Goal: Task Accomplishment & Management: Use online tool/utility

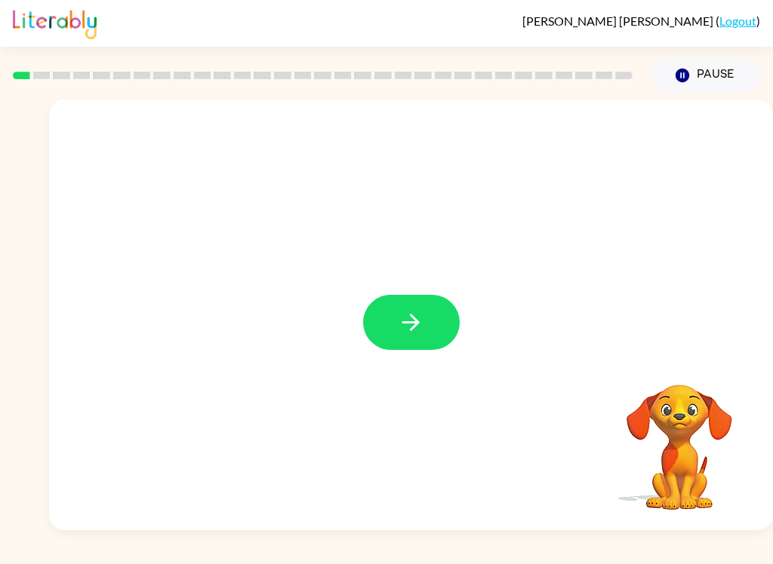
click at [435, 327] on button "button" at bounding box center [411, 322] width 97 height 55
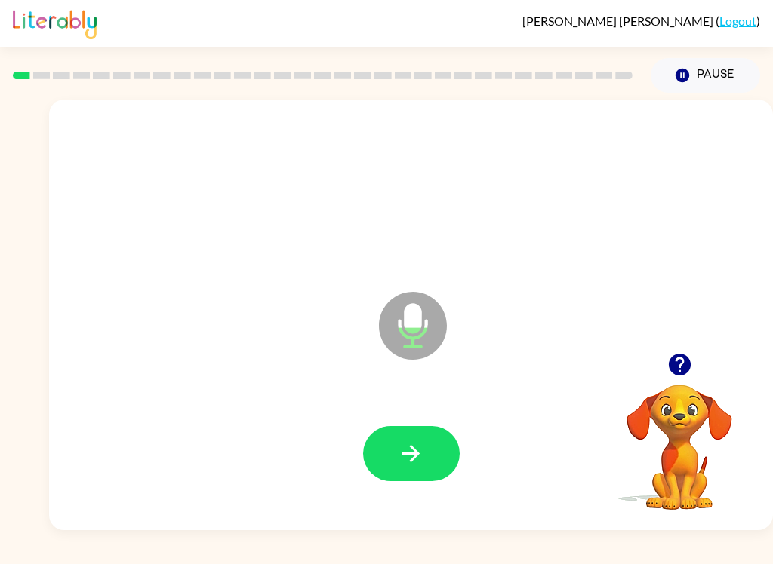
click at [423, 442] on icon "button" at bounding box center [411, 454] width 26 height 26
click at [413, 435] on button "button" at bounding box center [411, 453] width 97 height 55
click at [423, 450] on icon "button" at bounding box center [411, 454] width 26 height 26
click at [441, 453] on button "button" at bounding box center [411, 453] width 97 height 55
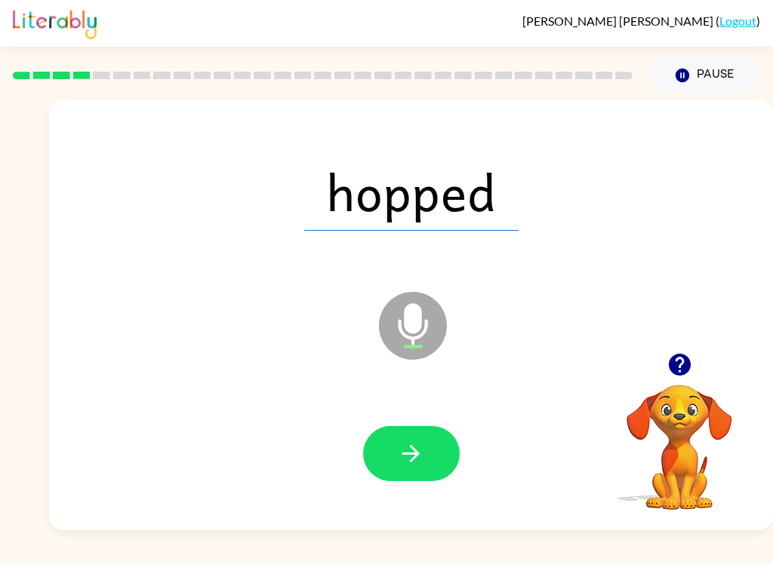
click at [425, 447] on button "button" at bounding box center [411, 453] width 97 height 55
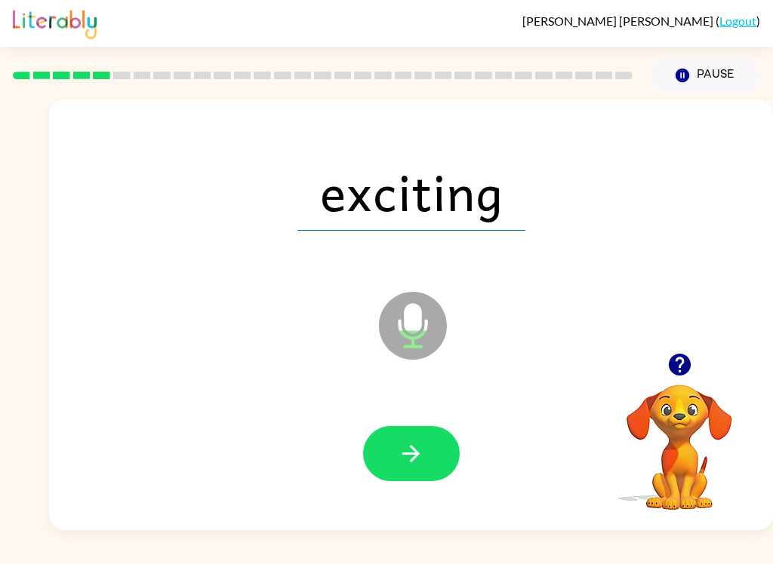
click at [414, 443] on icon "button" at bounding box center [411, 454] width 26 height 26
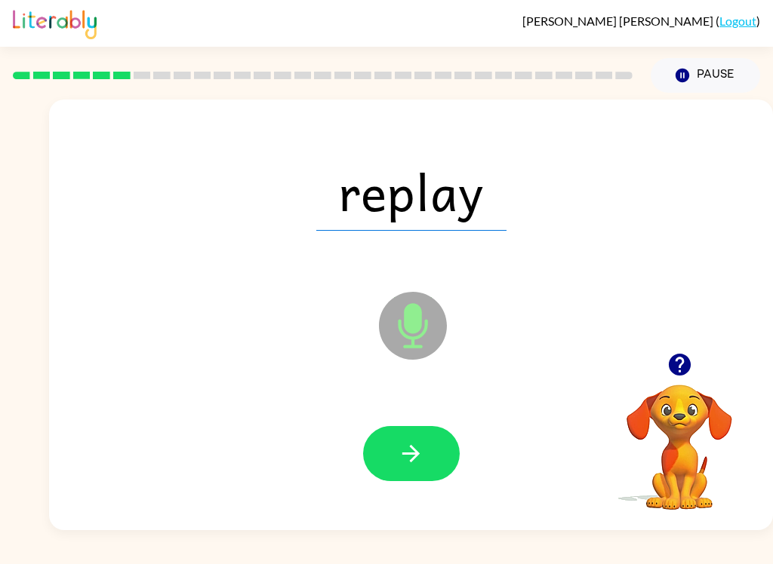
click at [452, 419] on div at bounding box center [410, 454] width 693 height 124
click at [438, 453] on button "button" at bounding box center [411, 453] width 97 height 55
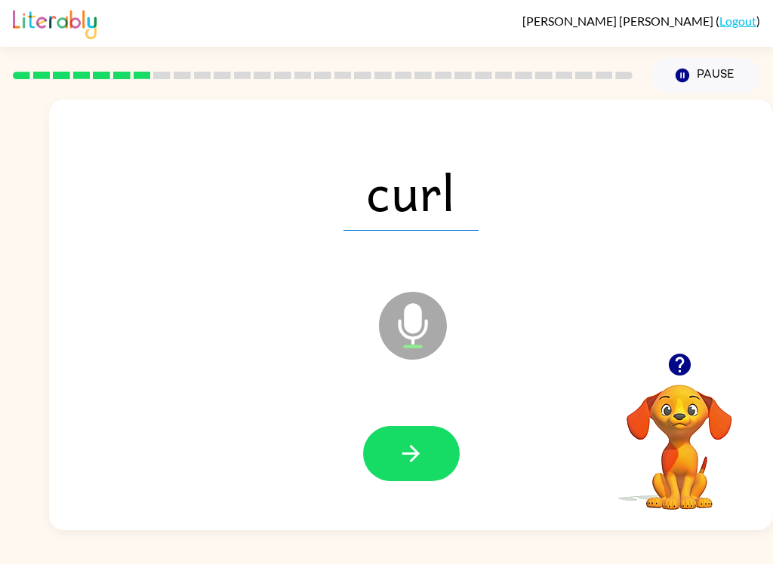
click at [416, 447] on icon "button" at bounding box center [411, 454] width 26 height 26
click at [438, 447] on button "button" at bounding box center [411, 453] width 97 height 55
click at [430, 435] on button "button" at bounding box center [411, 453] width 97 height 55
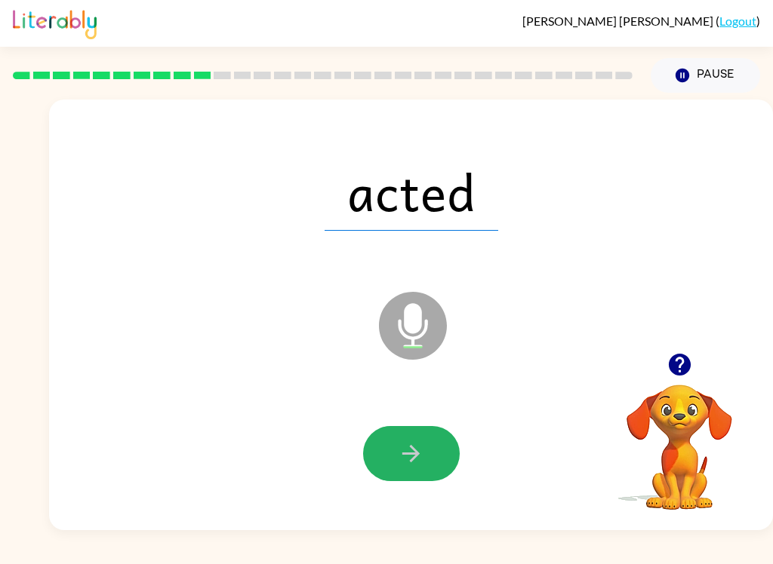
click at [419, 456] on icon "button" at bounding box center [411, 454] width 26 height 26
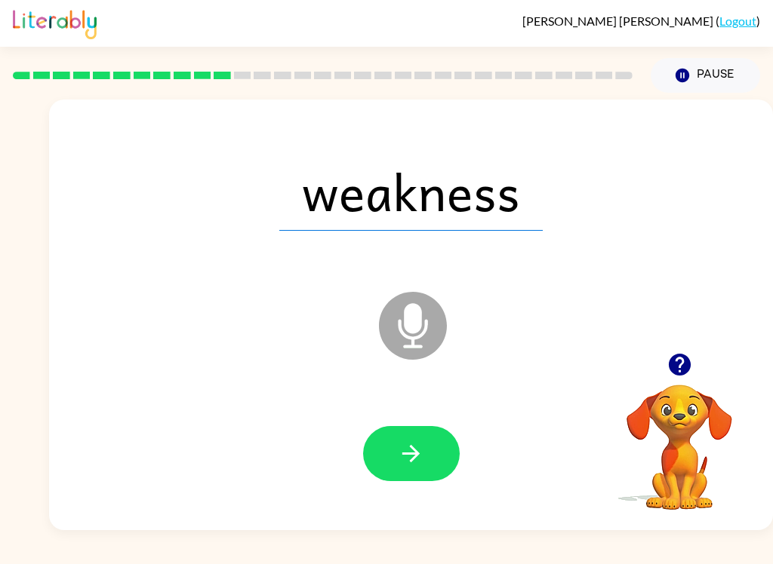
click at [415, 458] on icon "button" at bounding box center [410, 453] width 17 height 17
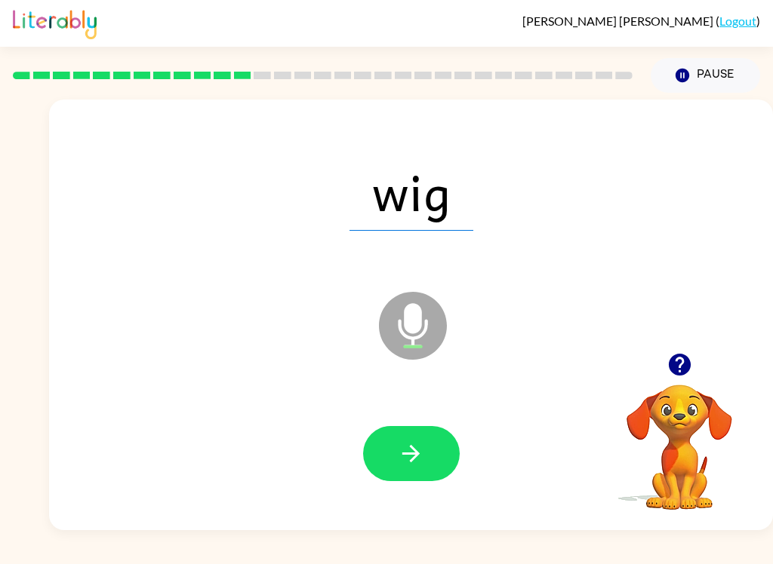
click at [425, 457] on button "button" at bounding box center [411, 453] width 97 height 55
click at [435, 445] on button "button" at bounding box center [411, 453] width 97 height 55
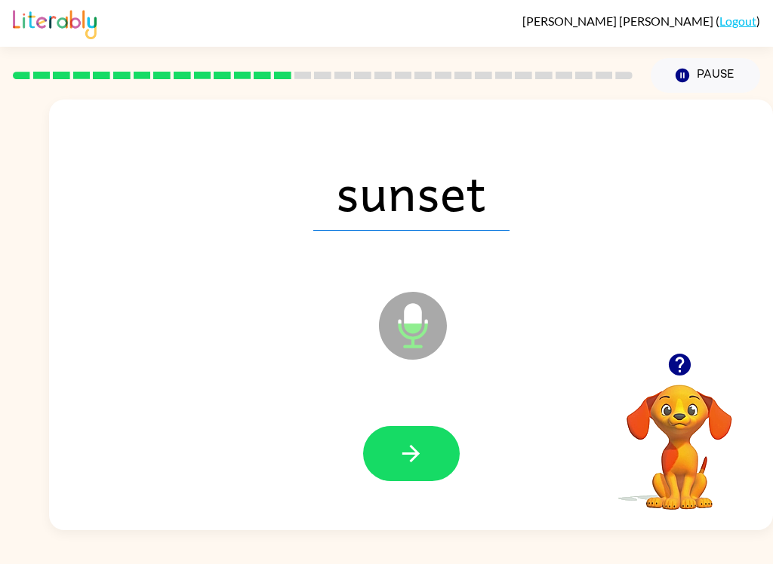
click at [426, 436] on button "button" at bounding box center [411, 453] width 97 height 55
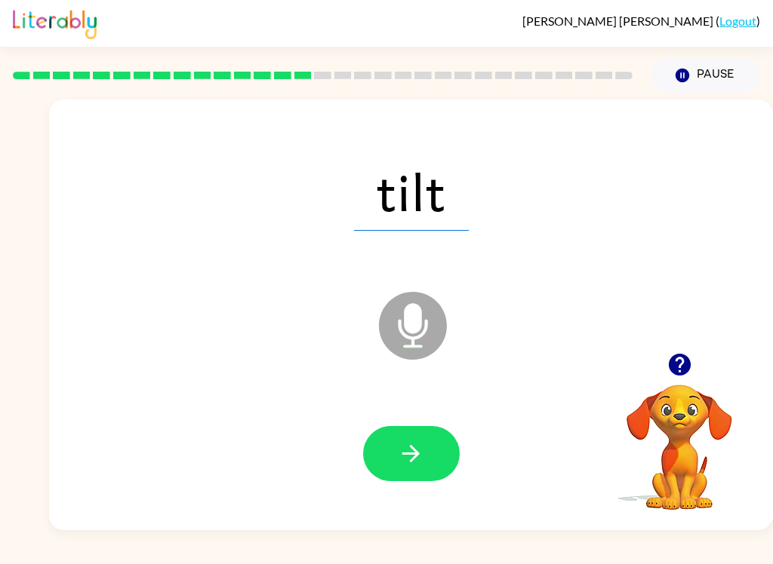
click at [404, 456] on icon "button" at bounding box center [411, 454] width 26 height 26
click at [432, 456] on button "button" at bounding box center [411, 453] width 97 height 55
click at [434, 447] on button "button" at bounding box center [411, 453] width 97 height 55
click at [427, 453] on button "button" at bounding box center [411, 453] width 97 height 55
click at [419, 444] on icon "button" at bounding box center [411, 454] width 26 height 26
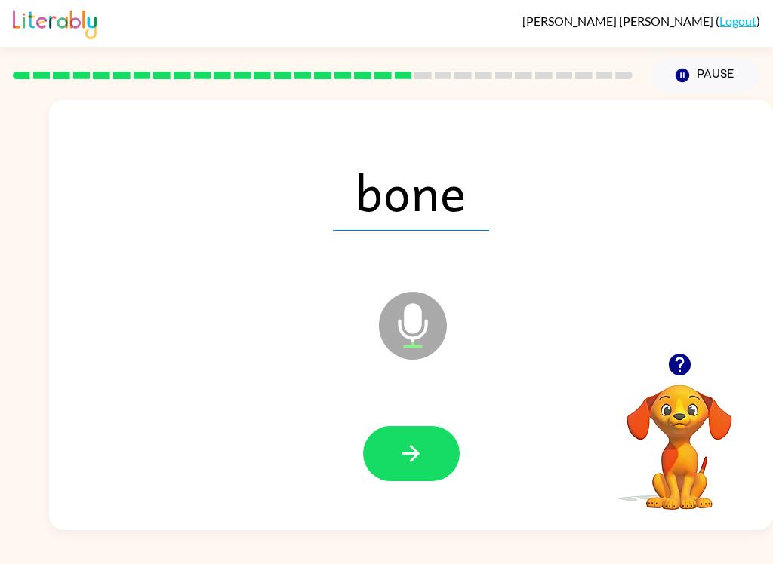
click at [436, 443] on button "button" at bounding box center [411, 453] width 97 height 55
click at [401, 448] on icon "button" at bounding box center [411, 454] width 26 height 26
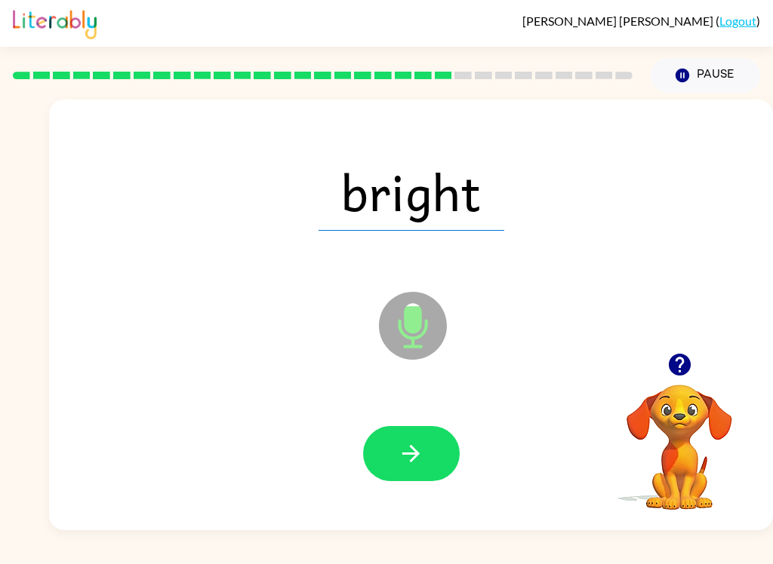
click at [410, 455] on icon "button" at bounding box center [410, 453] width 17 height 17
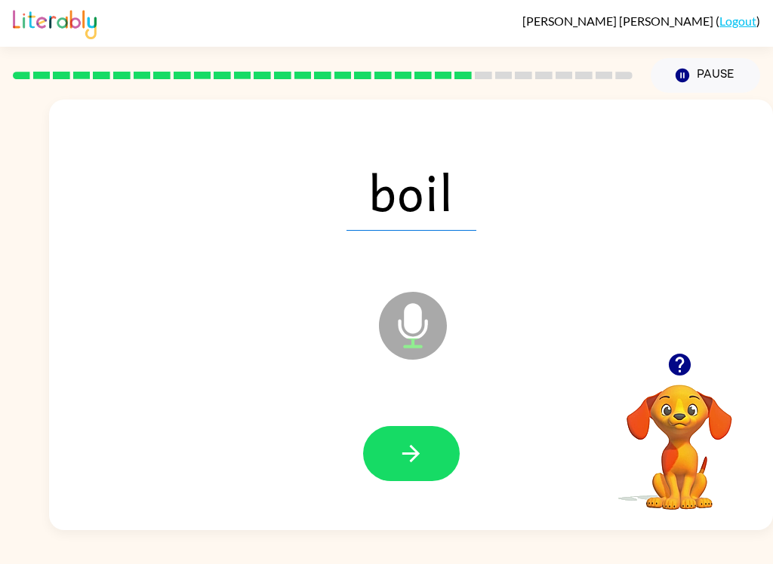
click at [398, 429] on button "button" at bounding box center [411, 453] width 97 height 55
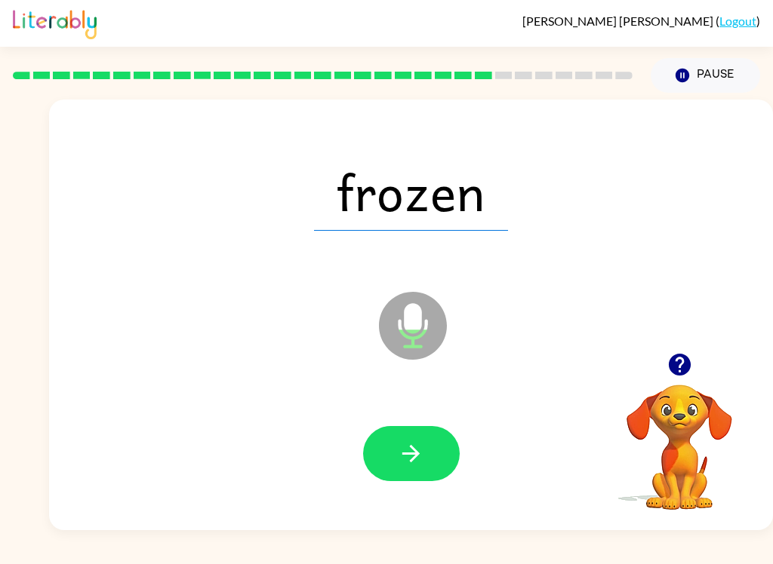
click at [429, 459] on button "button" at bounding box center [411, 453] width 97 height 55
click at [431, 432] on button "button" at bounding box center [411, 453] width 97 height 55
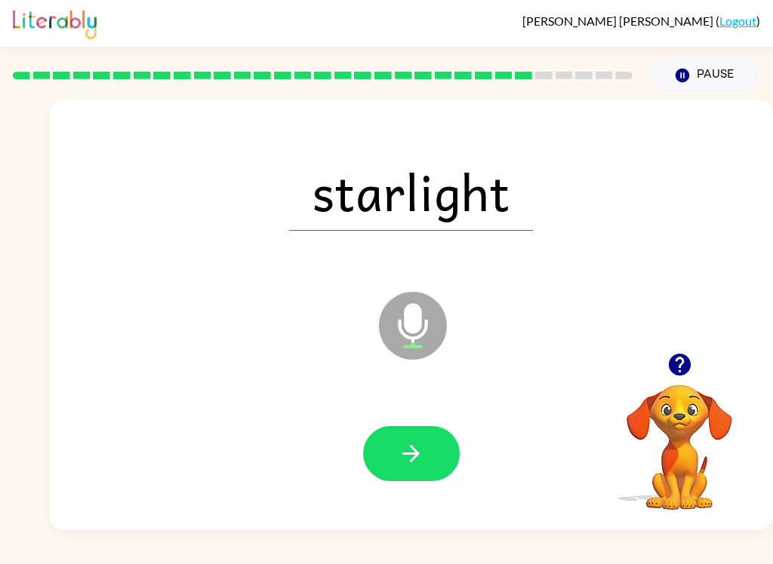
click at [432, 462] on button "button" at bounding box center [411, 453] width 97 height 55
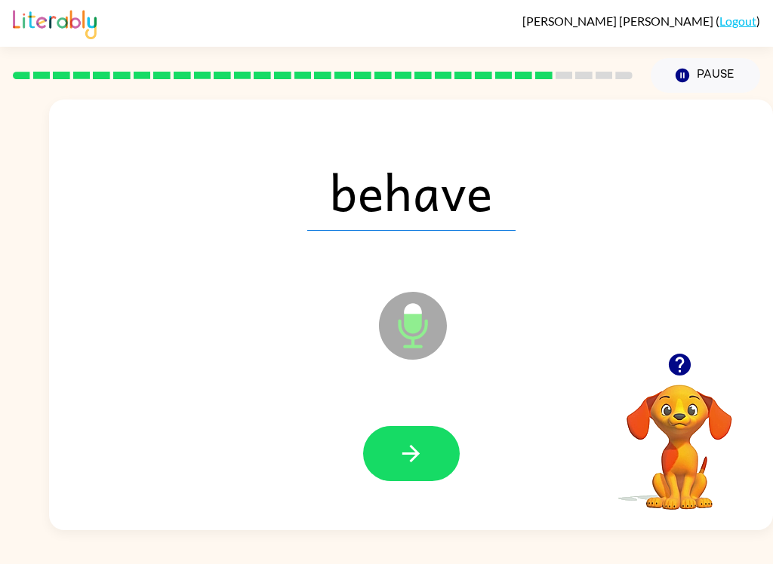
click at [417, 434] on button "button" at bounding box center [411, 453] width 97 height 55
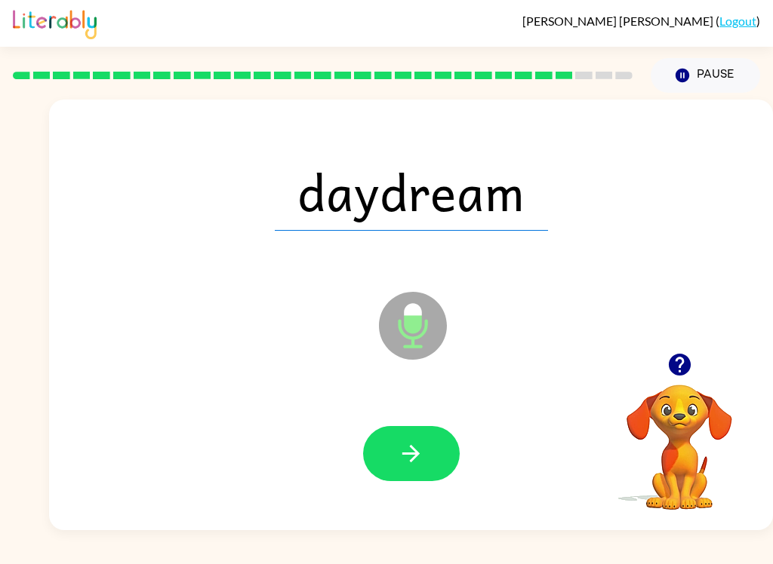
click at [423, 426] on button "button" at bounding box center [411, 453] width 97 height 55
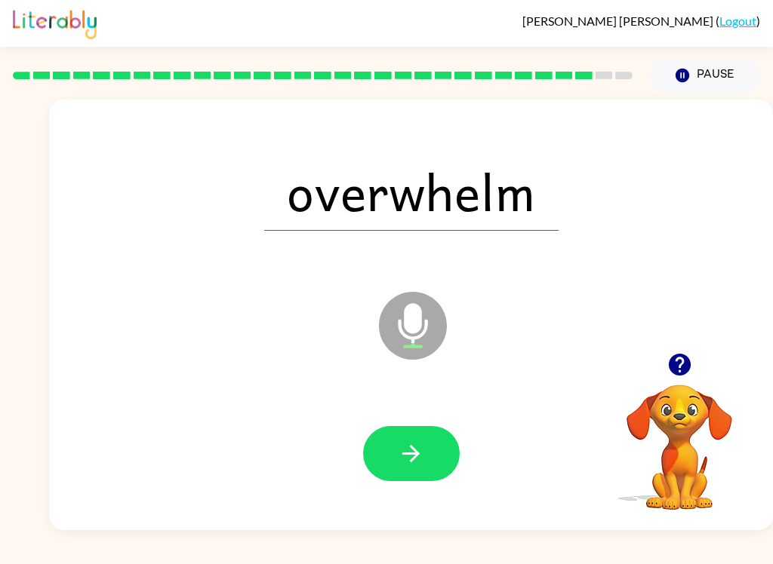
click at [419, 453] on icon "button" at bounding box center [411, 454] width 26 height 26
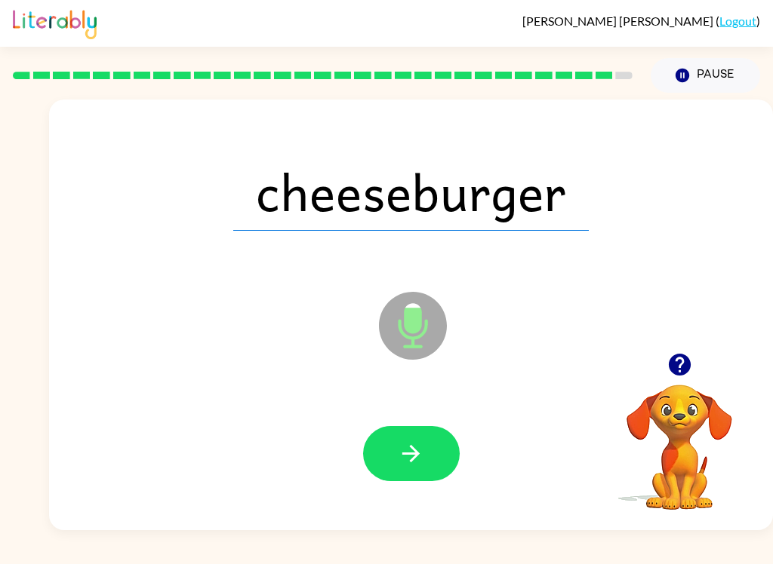
click at [429, 450] on button "button" at bounding box center [411, 453] width 97 height 55
